Goal: Transaction & Acquisition: Purchase product/service

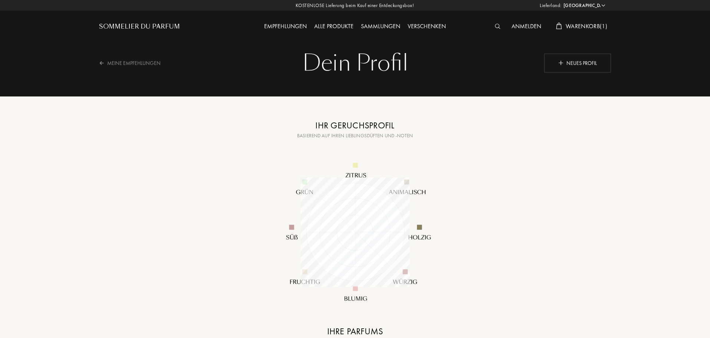
select select "DE"
click at [583, 23] on span "Warenkorb ( 1 )" at bounding box center [587, 26] width 42 height 8
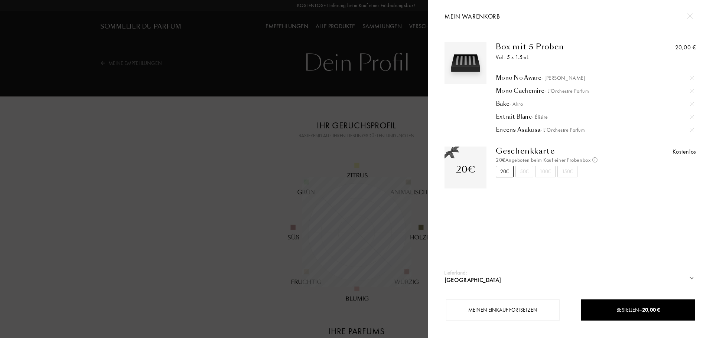
click at [153, 224] on div at bounding box center [214, 169] width 428 height 338
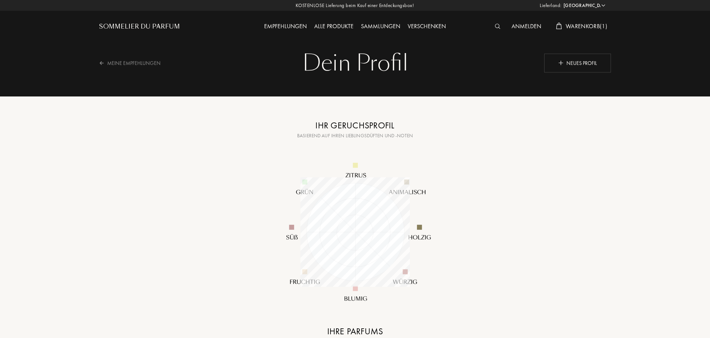
click at [334, 23] on div "Alle Produkte" at bounding box center [334, 27] width 47 height 10
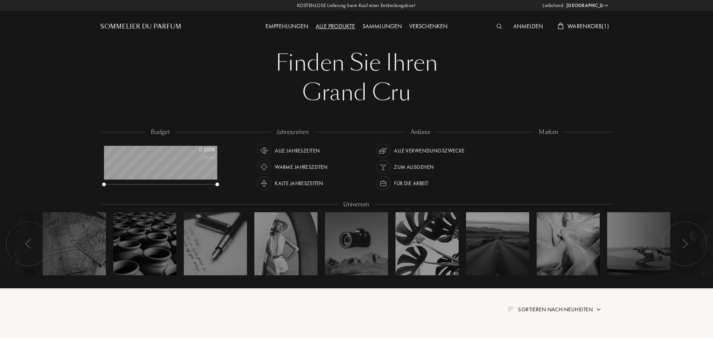
select select "DE"
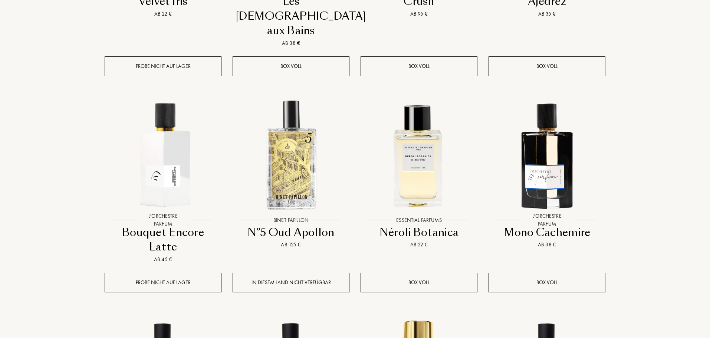
scroll to position [468, 0]
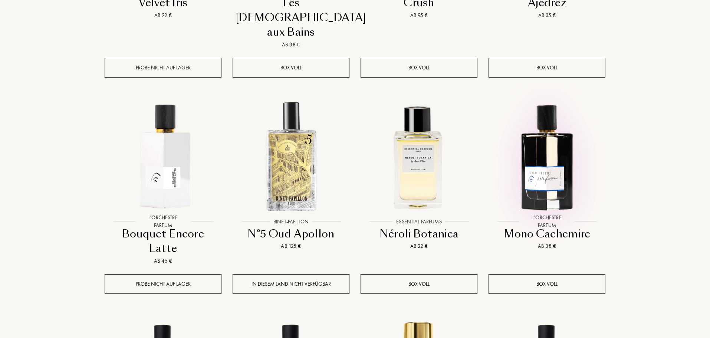
click at [543, 144] on img at bounding box center [547, 156] width 115 height 115
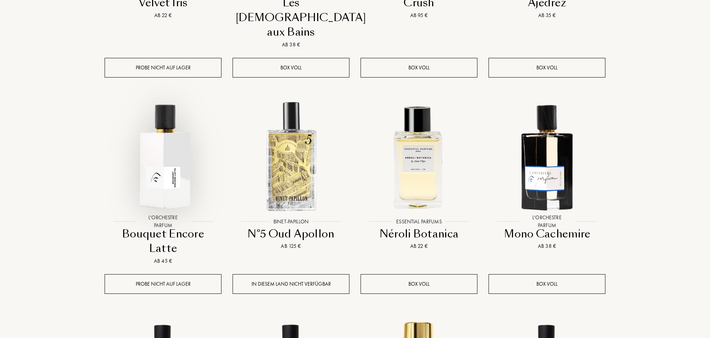
click at [168, 130] on img at bounding box center [162, 156] width 115 height 115
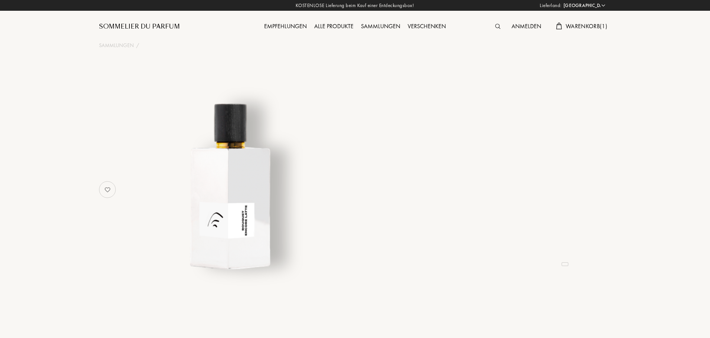
select select "DE"
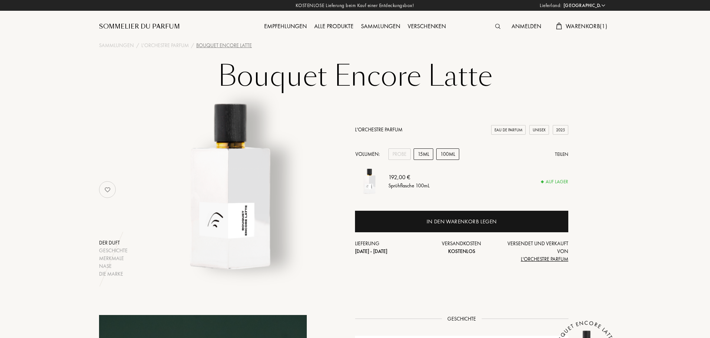
click at [430, 156] on div "15mL" at bounding box center [424, 154] width 20 height 12
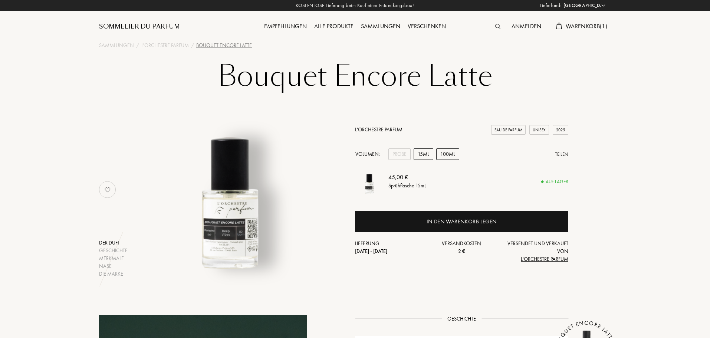
click at [448, 155] on div "100mL" at bounding box center [447, 154] width 23 height 12
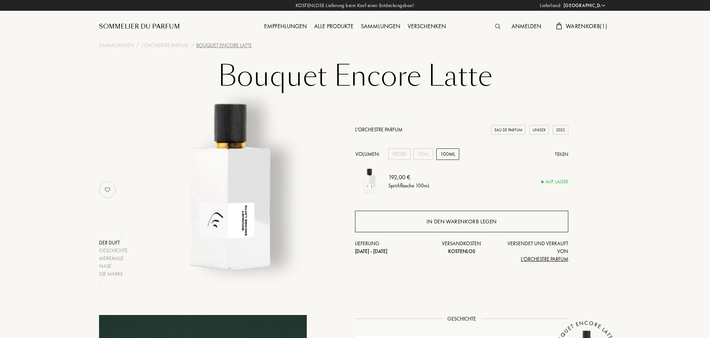
click at [428, 221] on div "In den Warenkorb legen" at bounding box center [462, 221] width 70 height 9
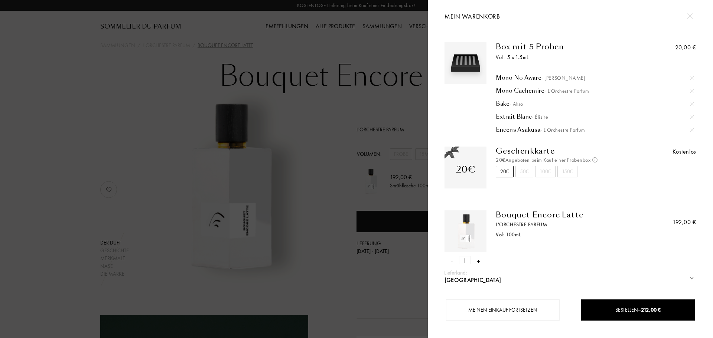
click at [28, 162] on div at bounding box center [214, 169] width 428 height 338
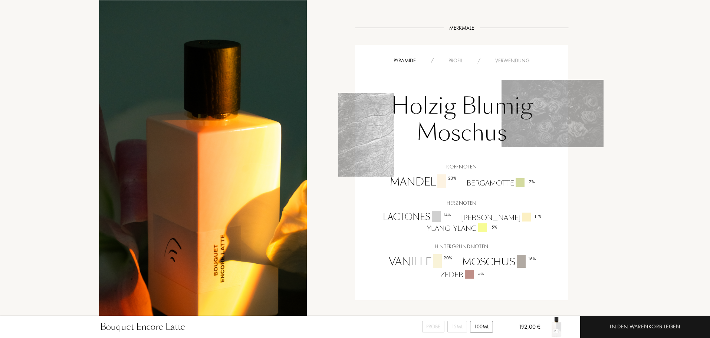
scroll to position [480, 0]
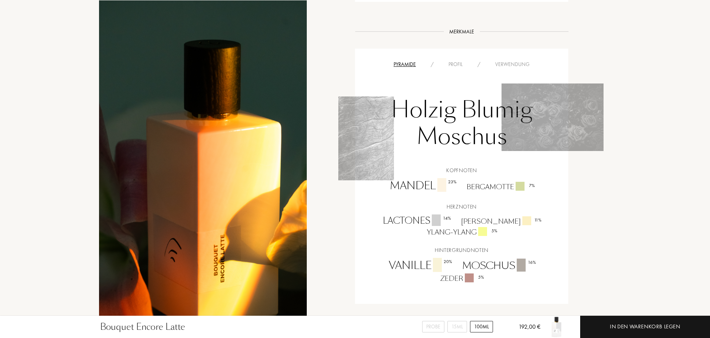
click at [462, 60] on div "Profil" at bounding box center [455, 64] width 29 height 8
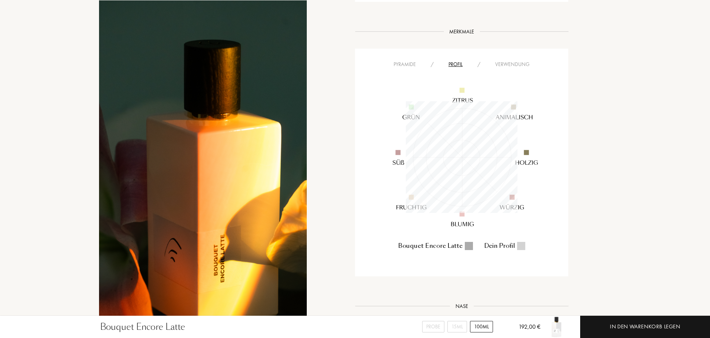
scroll to position [112, 112]
click at [399, 60] on div "Pyramide" at bounding box center [404, 64] width 37 height 8
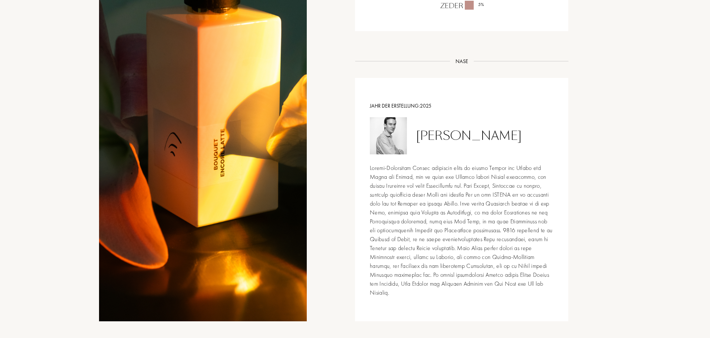
scroll to position [0, 0]
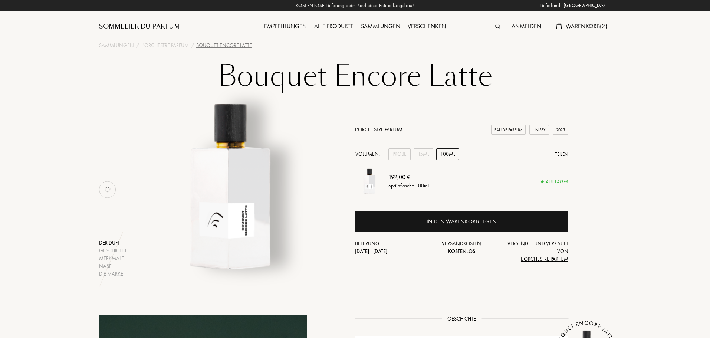
click at [590, 25] on span "Warenkorb ( 2 )" at bounding box center [587, 26] width 42 height 8
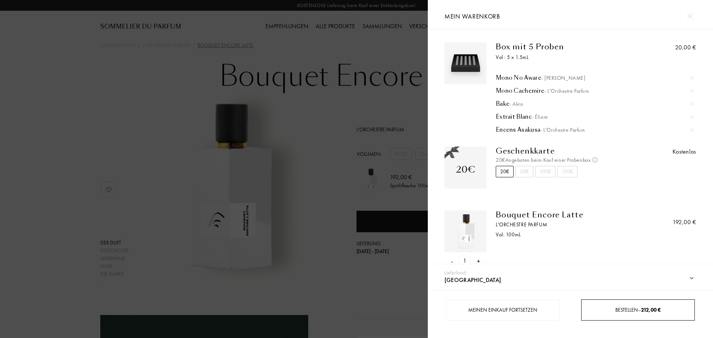
click at [620, 308] on span "Bestellen – 212,00 €" at bounding box center [637, 310] width 45 height 7
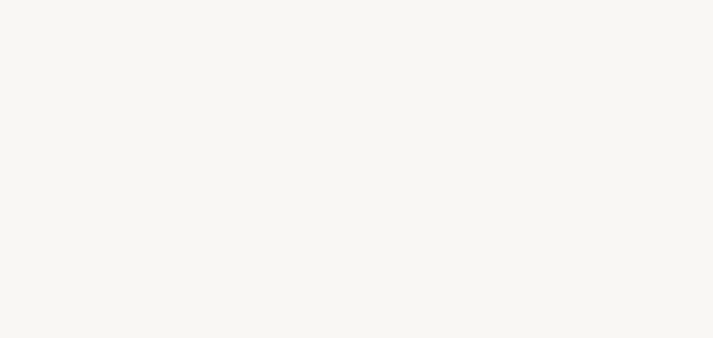
select select "DE"
